Goal: Task Accomplishment & Management: Complete application form

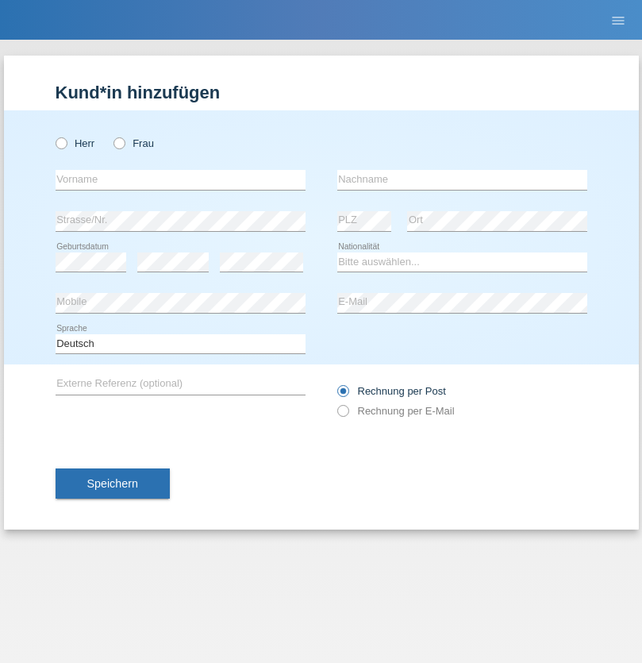
radio input "true"
click at [180, 179] on input "text" at bounding box center [181, 180] width 250 height 20
type input "David"
click at [462, 179] on input "text" at bounding box center [462, 180] width 250 height 20
type input "Senn"
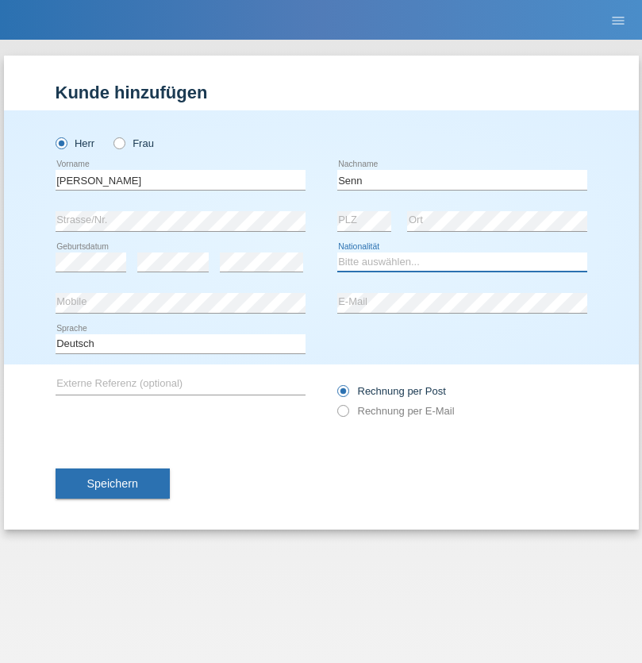
select select "CH"
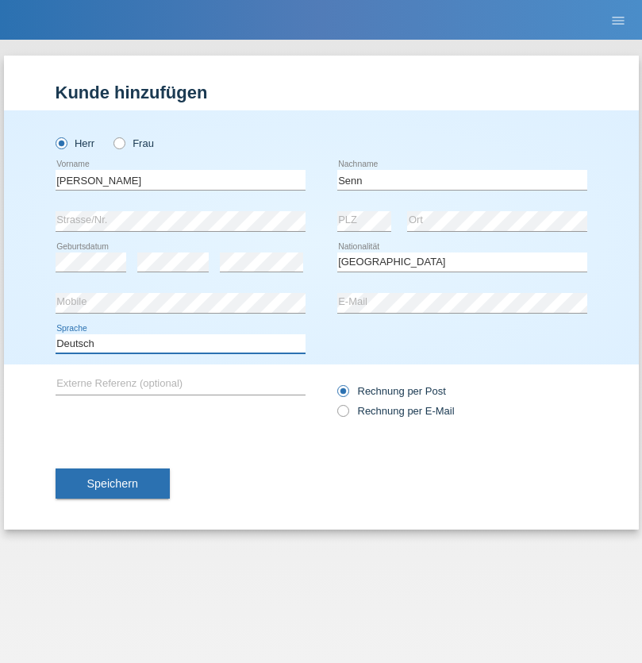
select select "en"
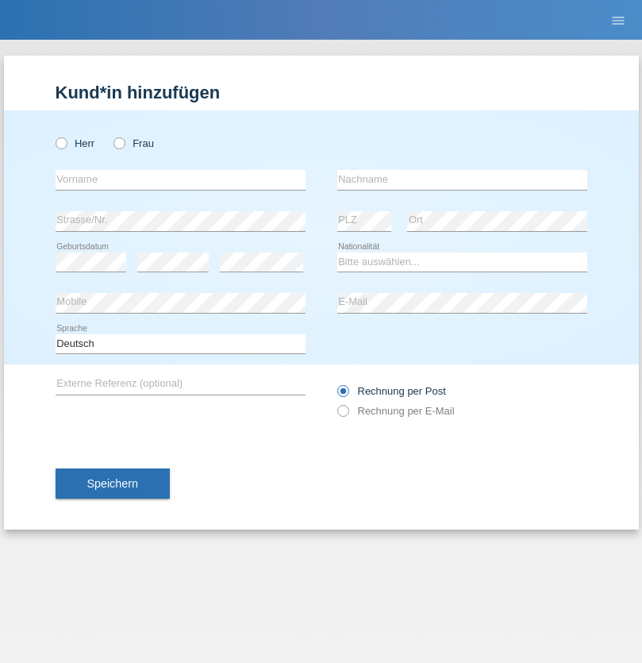
radio input "true"
click at [180, 179] on input "text" at bounding box center [181, 180] width 250 height 20
type input "Bafaya"
click at [462, 179] on input "text" at bounding box center [462, 180] width 250 height 20
type input "Ingange"
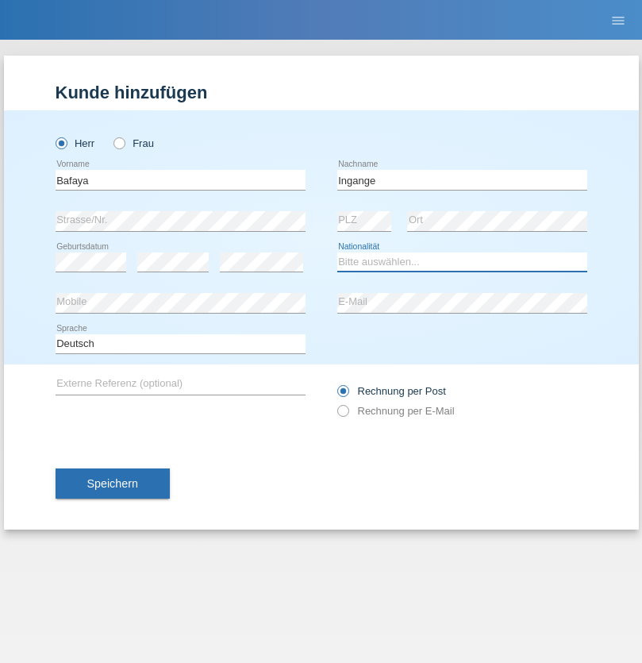
select select "CG"
select select "C"
select select "04"
select select "08"
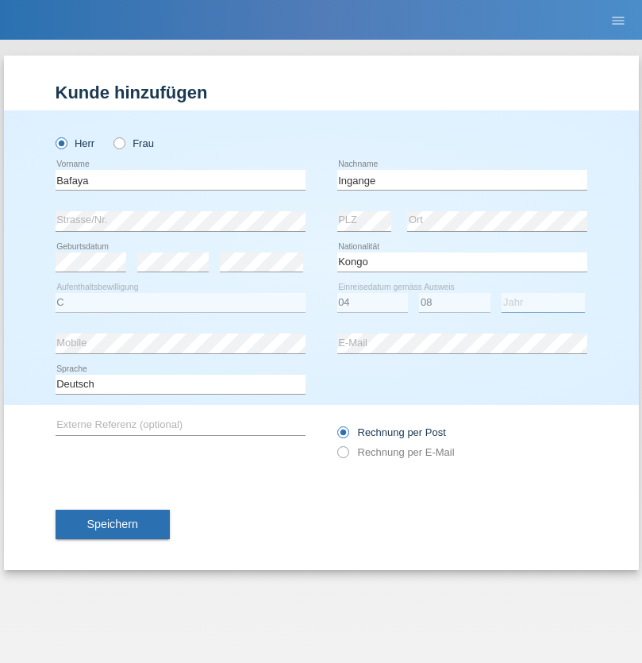
select select "2021"
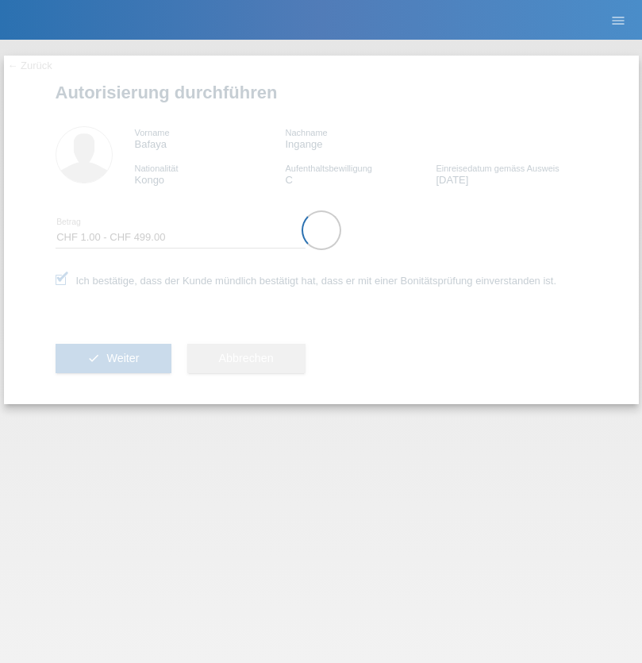
select select "1"
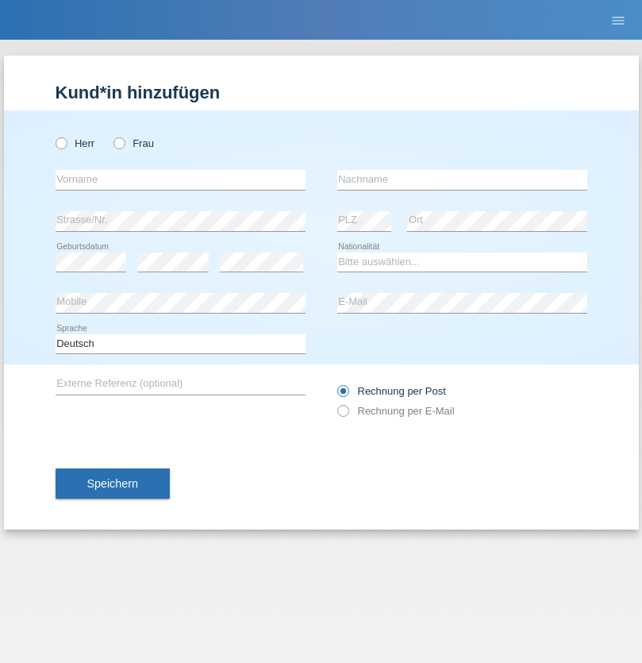
radio input "true"
click at [180, 179] on input "text" at bounding box center [181, 180] width 250 height 20
type input "Moser"
click at [462, 179] on input "text" at bounding box center [462, 180] width 250 height 20
type input "Emely"
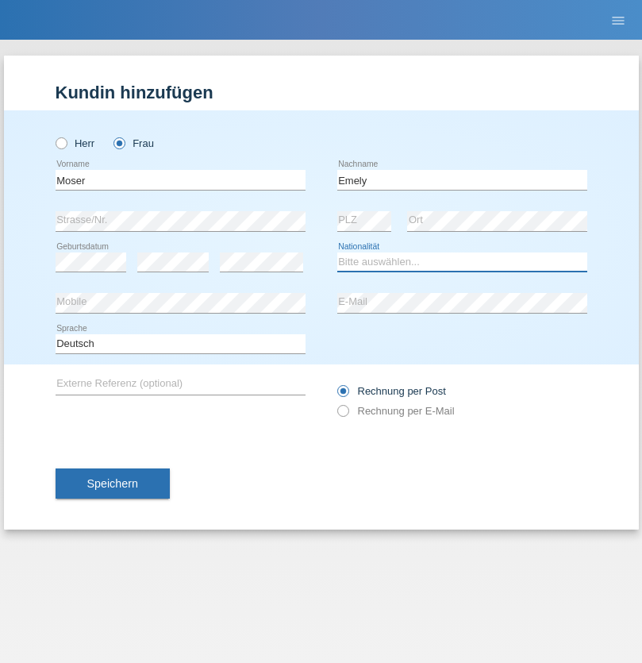
select select "CH"
radio input "true"
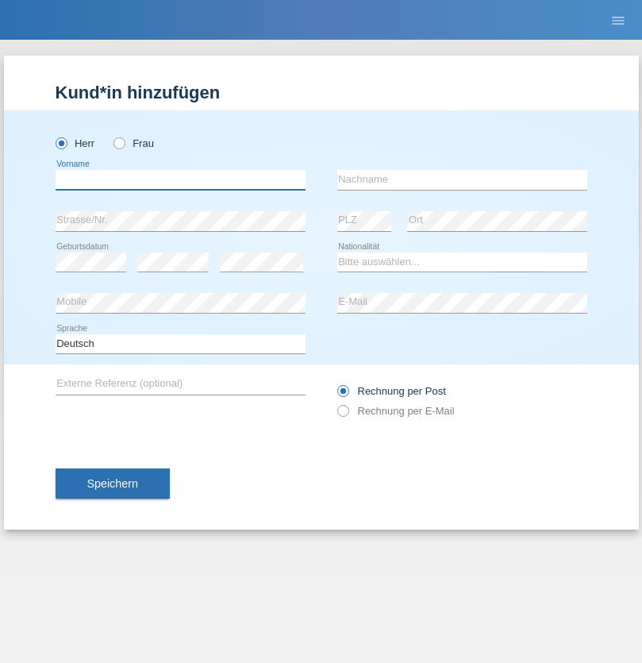
click at [180, 179] on input "text" at bounding box center [181, 180] width 250 height 20
type input "[PERSON_NAME]"
click at [462, 179] on input "text" at bounding box center [462, 180] width 250 height 20
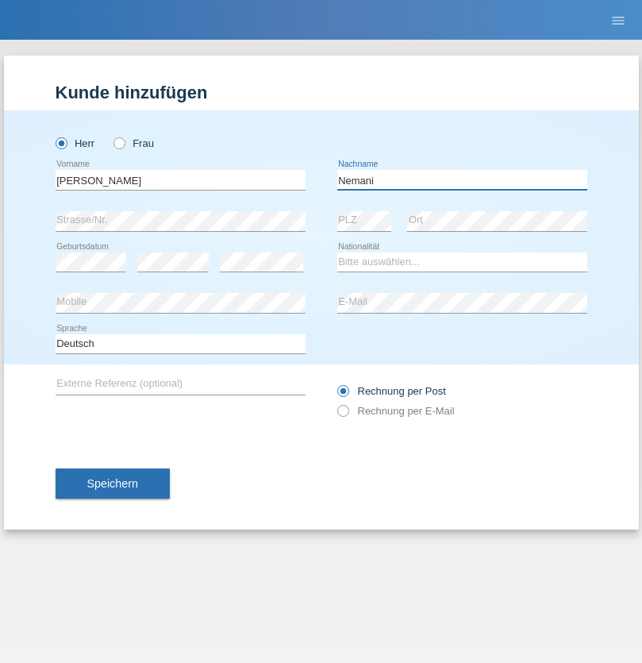
type input "Nemani"
select select "AF"
select select "C"
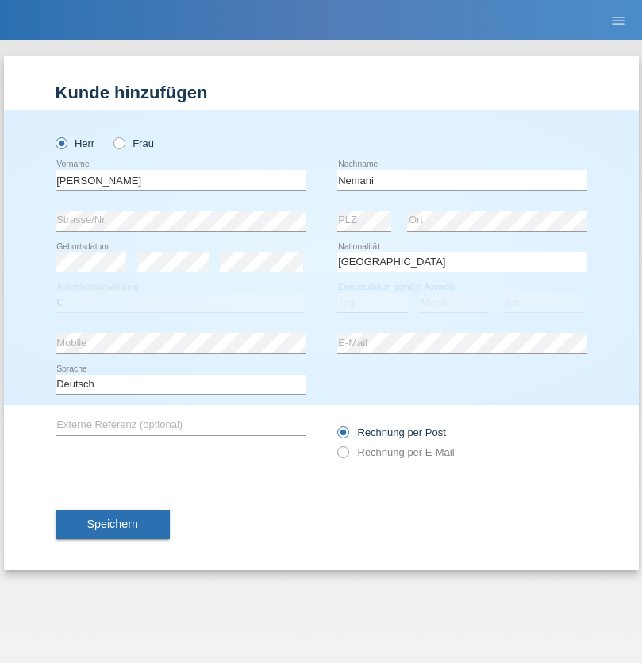
select select "02"
select select "01"
select select "2021"
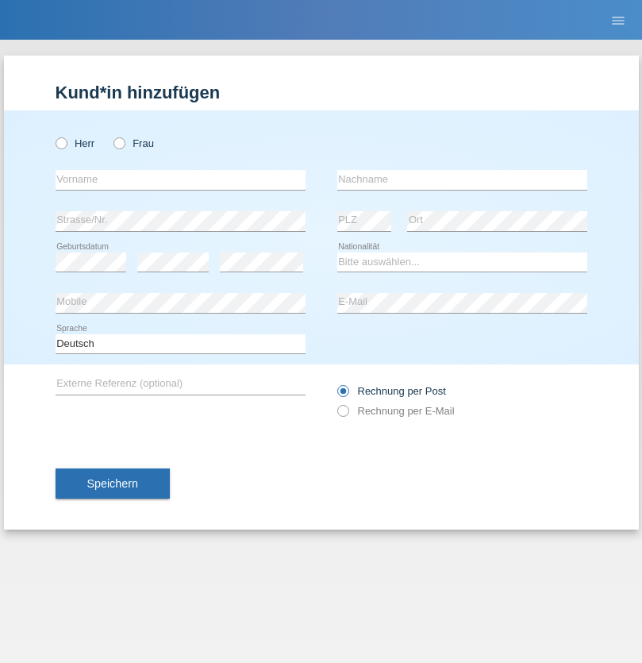
radio input "true"
click at [180, 179] on input "text" at bounding box center [181, 180] width 250 height 20
type input "Besart"
click at [462, 179] on input "text" at bounding box center [462, 180] width 250 height 20
type input "Emiri"
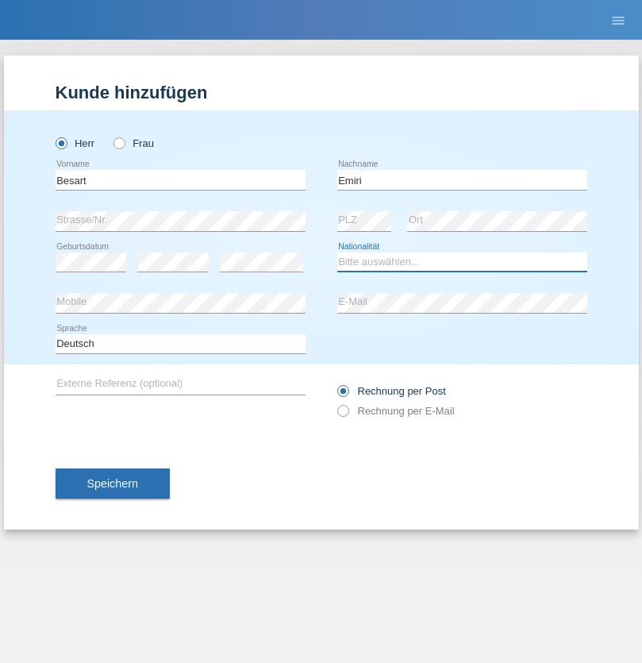
select select "XK"
select select "C"
select select "04"
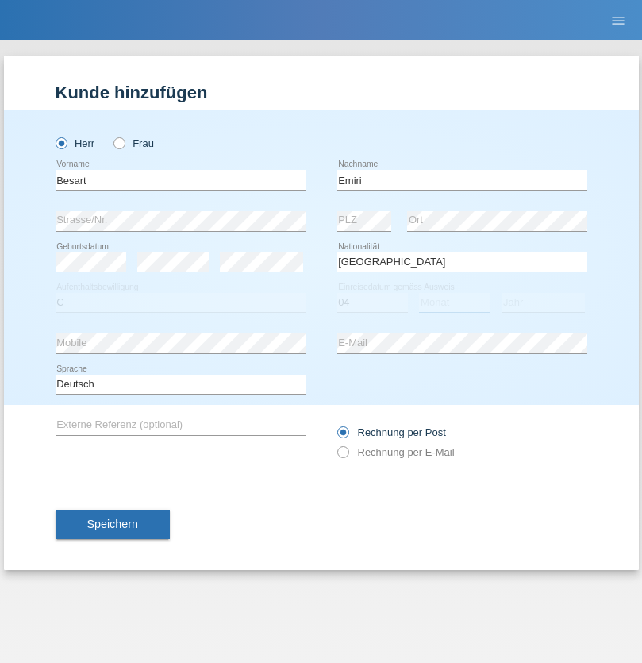
select select "04"
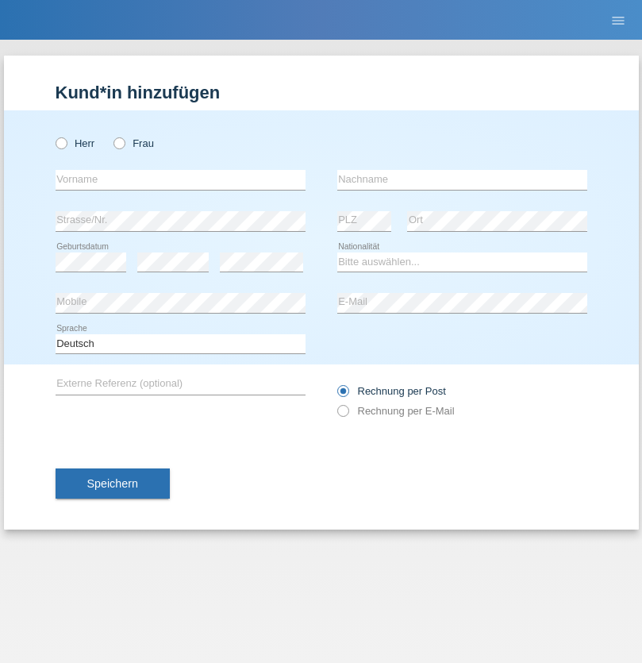
radio input "true"
click at [180, 179] on input "text" at bounding box center [181, 180] width 250 height 20
type input "[PERSON_NAME]"
click at [462, 179] on input "text" at bounding box center [462, 180] width 250 height 20
type input "Jacquet"
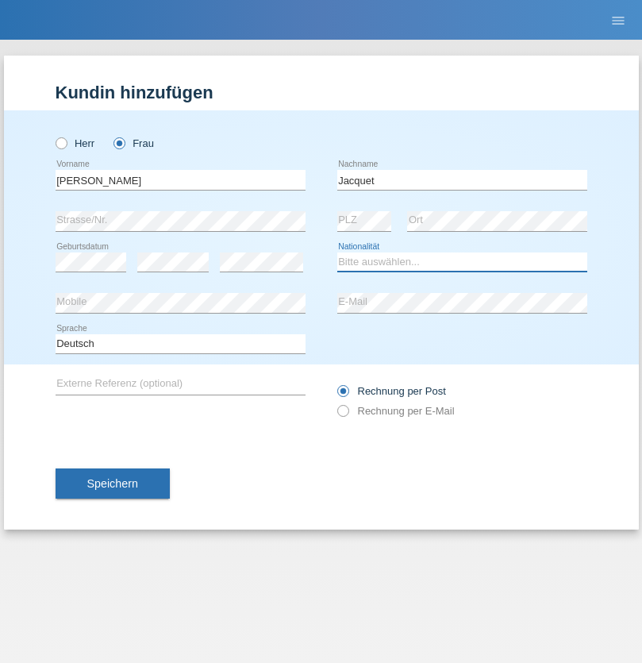
select select "CH"
radio input "true"
select select "DE"
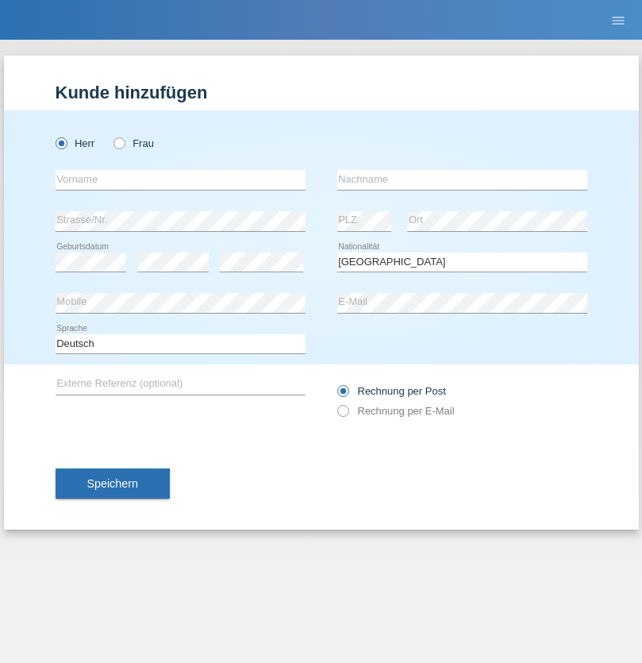
select select "C"
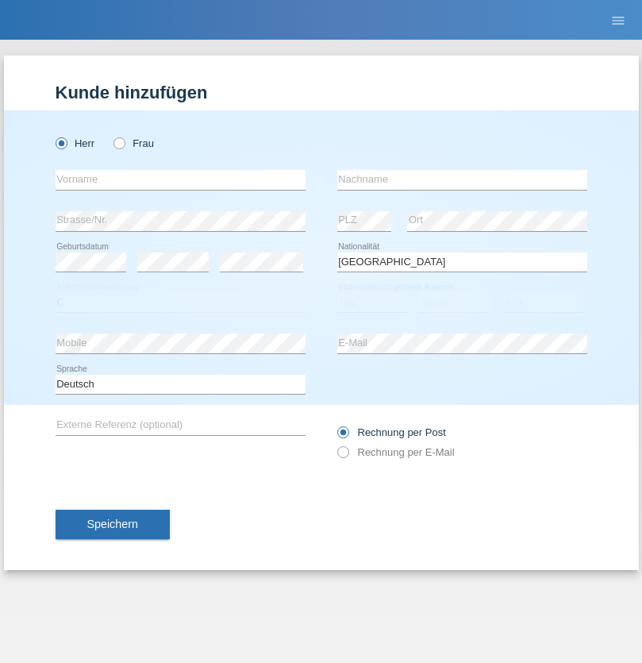
select select "07"
select select "11"
select select "1972"
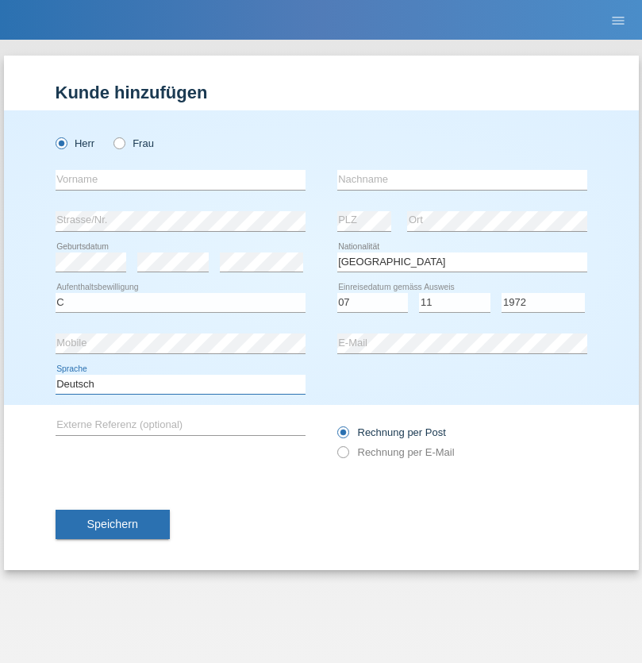
select select "en"
